Goal: Find specific page/section: Find specific page/section

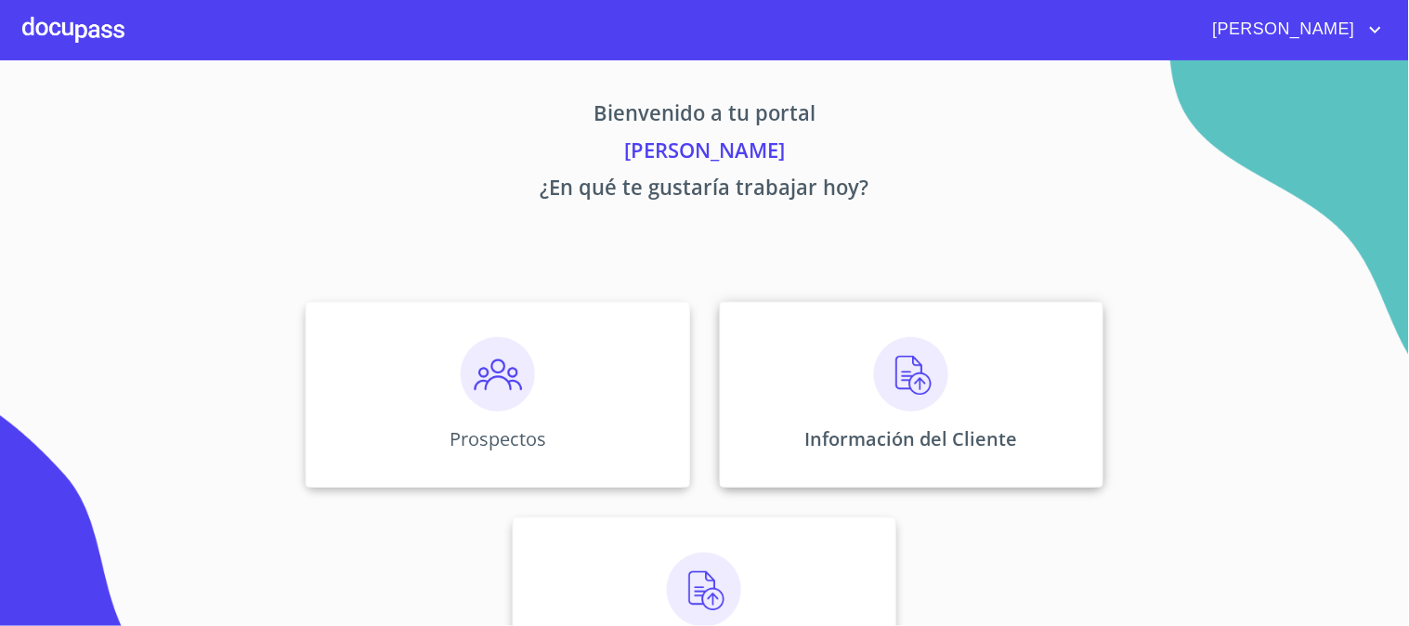
click at [874, 390] on img at bounding box center [911, 374] width 74 height 74
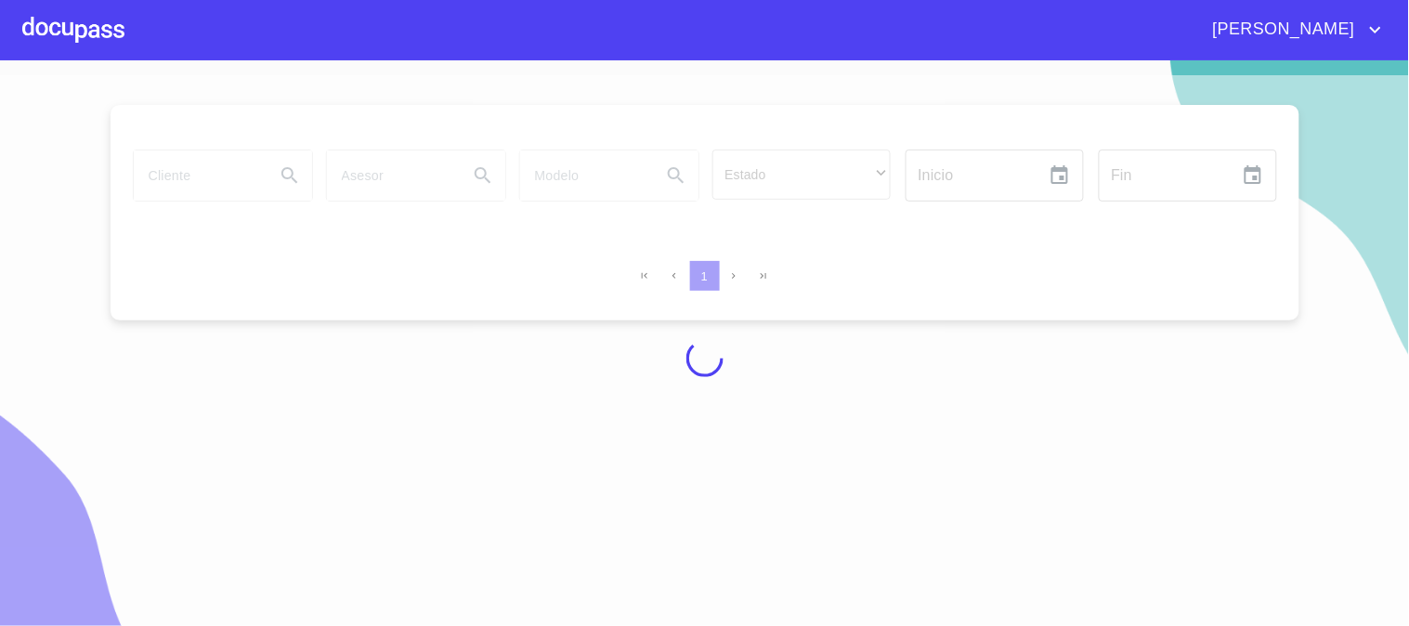
click at [161, 190] on div at bounding box center [704, 358] width 1409 height 566
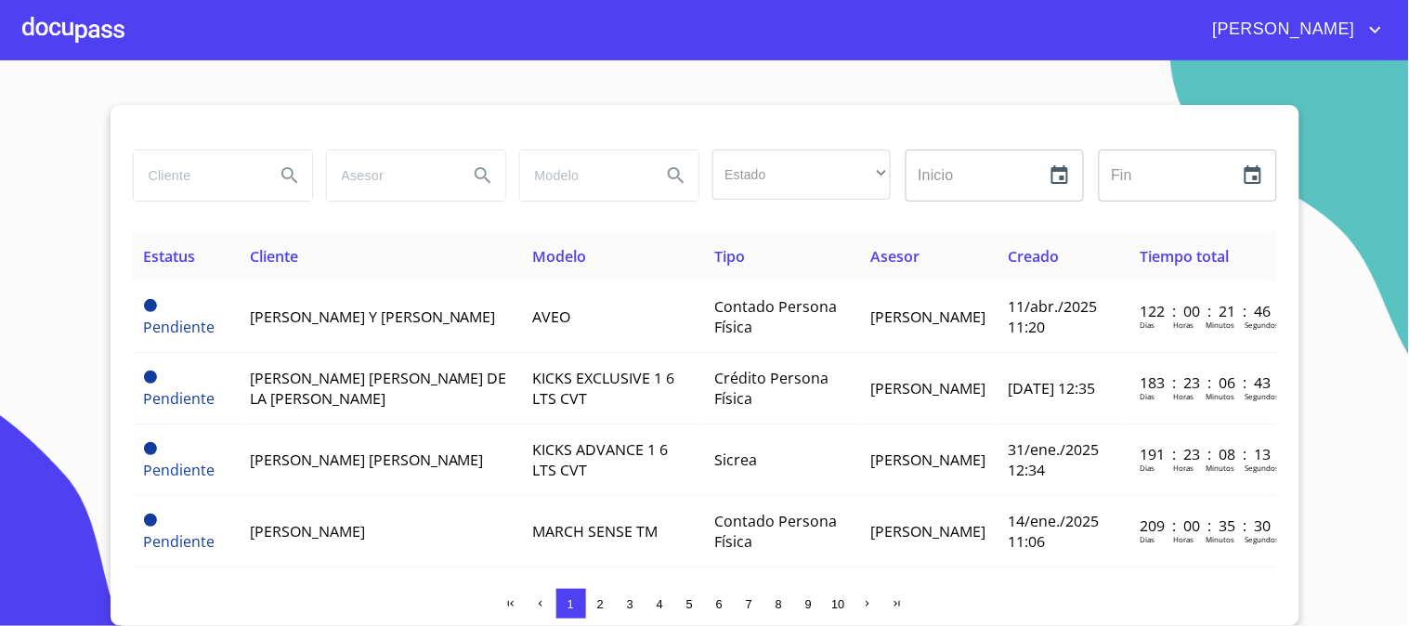
click at [195, 188] on input "search" at bounding box center [197, 175] width 126 height 50
type input "[PERSON_NAME]"
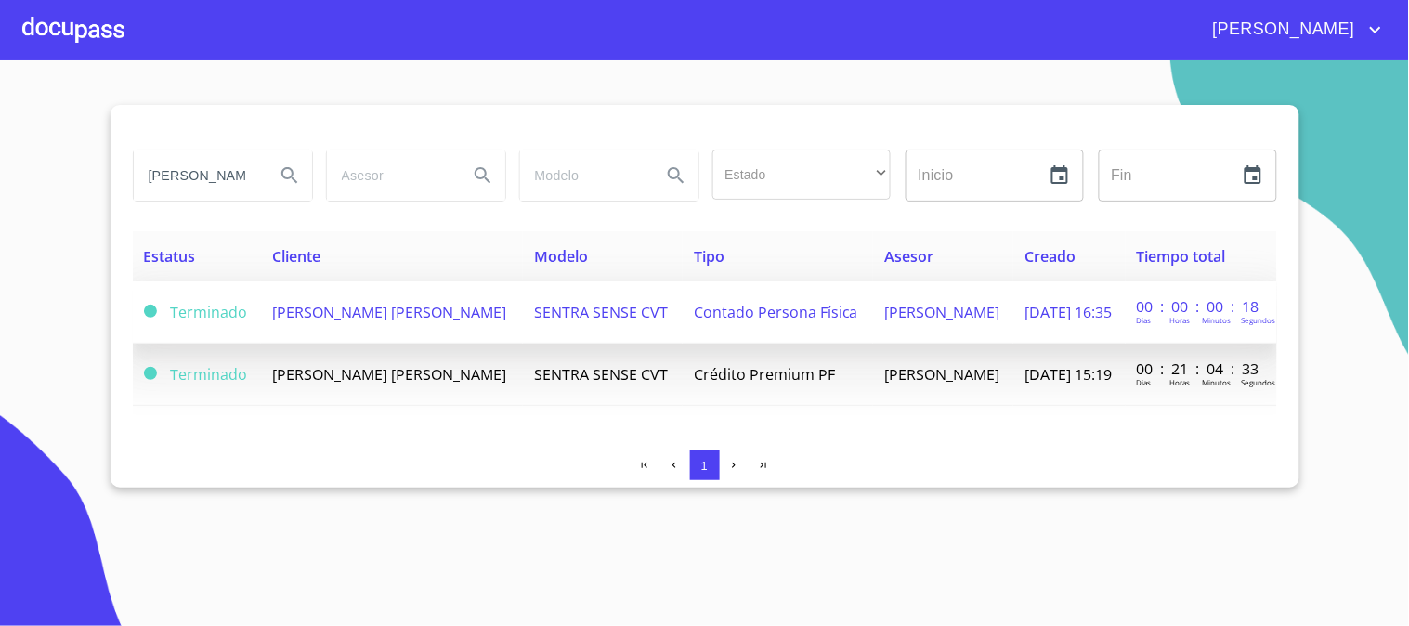
click at [524, 317] on td "SENTRA SENSE CVT" at bounding box center [603, 312] width 160 height 62
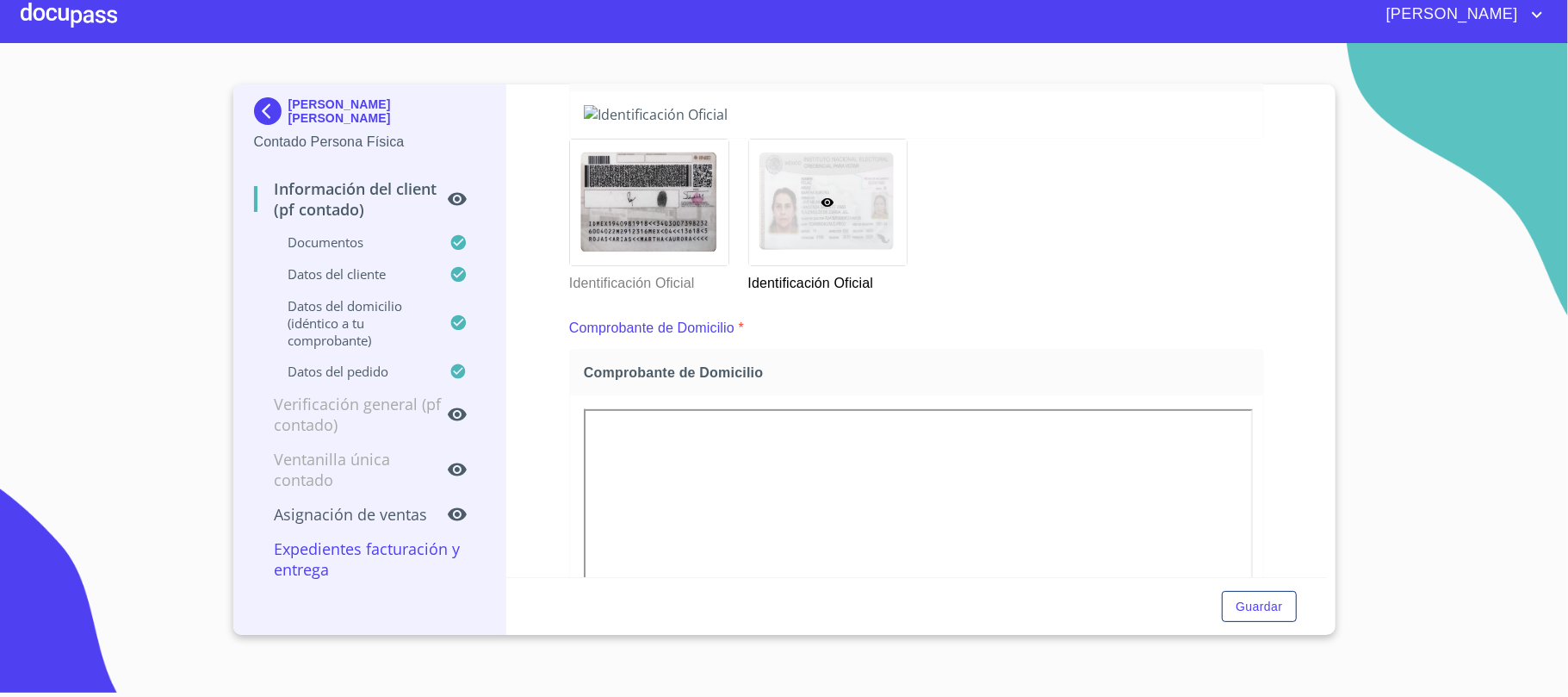
scroll to position [286, 0]
drag, startPoint x: 1305, startPoint y: 31, endPoint x: 551, endPoint y: 355, distance: 820.7
click at [551, 355] on div "Información del Client (PF contado) Documentos Documento de identificación.   *…" at bounding box center [916, 331] width 820 height 492
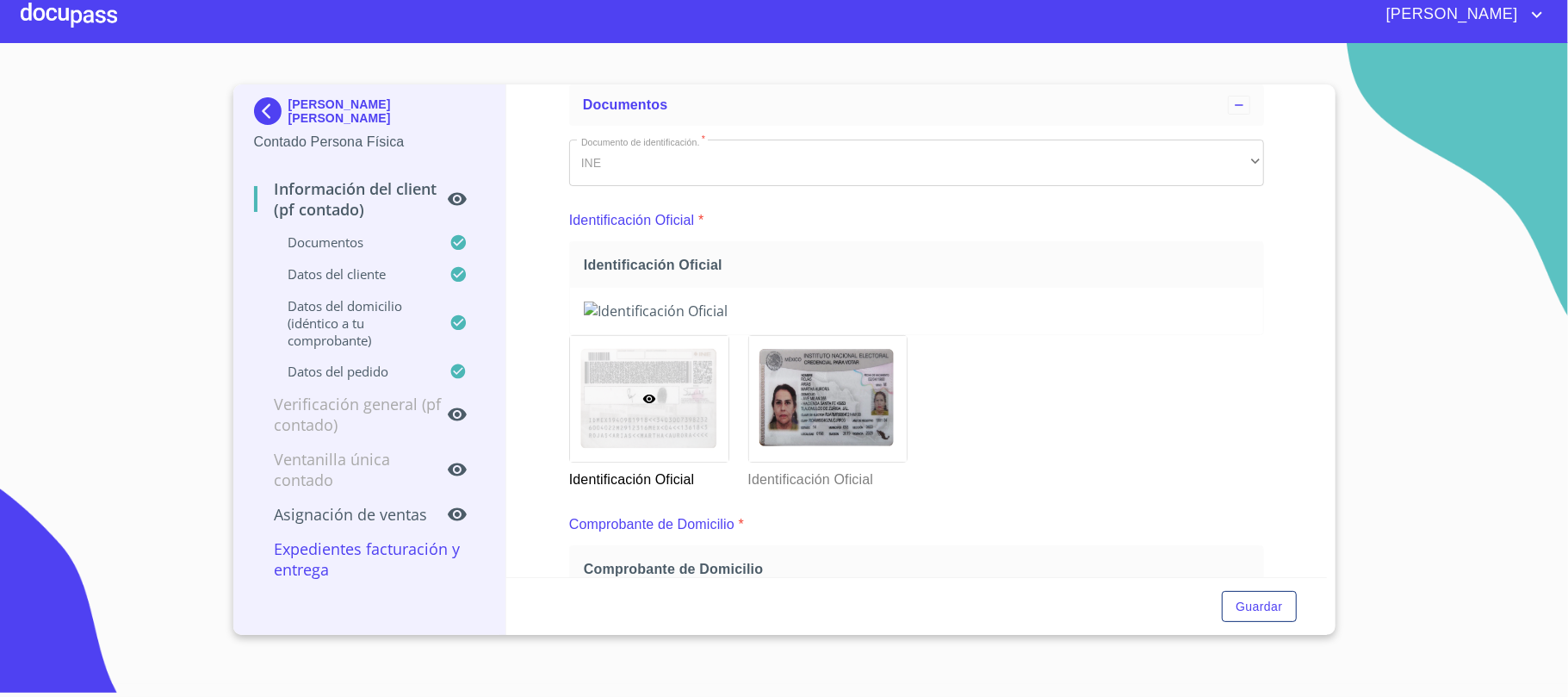
scroll to position [321, 0]
